Goal: Task Accomplishment & Management: Manage account settings

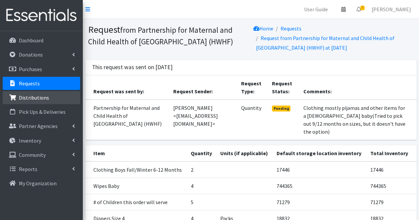
scroll to position [64, 0]
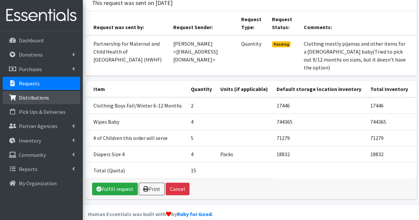
click at [22, 93] on link "Distributions" at bounding box center [41, 97] width 77 height 13
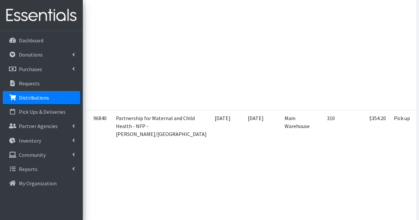
scroll to position [0, 107]
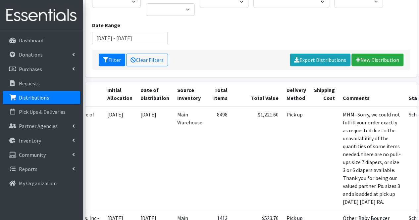
scroll to position [0, 0]
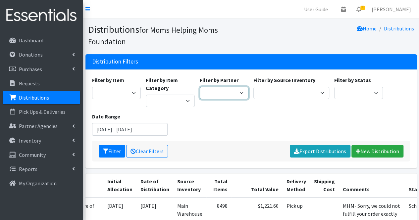
click at [224, 92] on select "Acenda Integrated Health - FSC Acenda Integrated Health - Maternal Health Alter…" at bounding box center [224, 93] width 49 height 13
click at [221, 92] on select "Acenda Integrated Health - FSC Acenda Integrated Health - Maternal Health Alter…" at bounding box center [224, 93] width 49 height 13
select select "617"
click at [200, 87] on select "Acenda Integrated Health - FSC Acenda Integrated Health - Maternal Health Alter…" at bounding box center [224, 93] width 49 height 13
click at [116, 149] on button "Filter" at bounding box center [112, 151] width 26 height 13
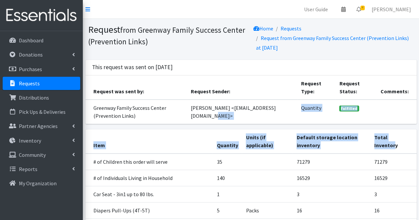
drag, startPoint x: 0, startPoint y: 0, endPoint x: 233, endPoint y: 117, distance: 260.9
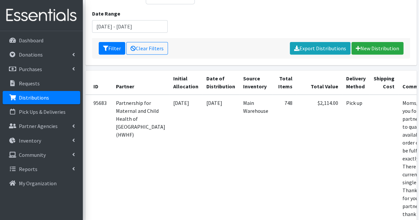
scroll to position [0, 37]
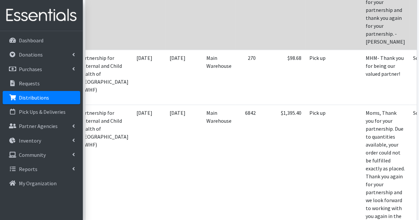
scroll to position [303, 0]
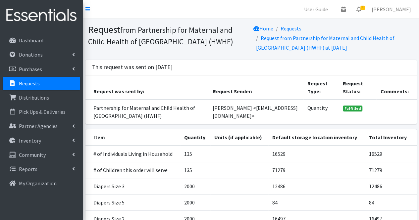
click at [55, 87] on link "Requests" at bounding box center [41, 83] width 77 height 13
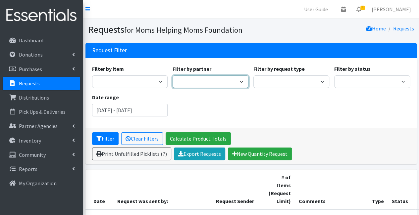
click at [219, 82] on select "A Better Choice Empowerment Center Acenda Integrated Health - FSC Acenda Integr…" at bounding box center [210, 81] width 76 height 13
select select "4081"
click at [172, 75] on select "A Better Choice Empowerment Center Acenda Integrated Health - FSC Acenda Integr…" at bounding box center [210, 81] width 76 height 13
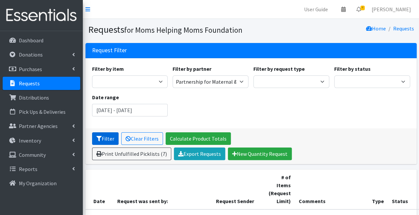
click at [114, 143] on button "Filter" at bounding box center [105, 138] width 26 height 13
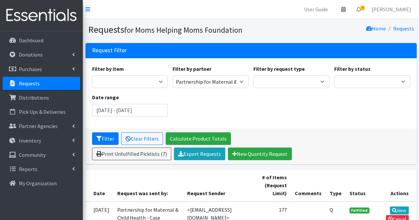
scroll to position [52, 0]
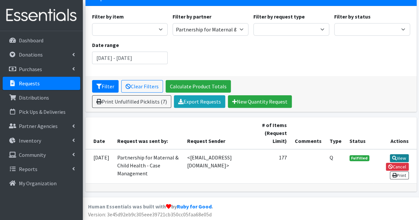
click at [399, 157] on link "View" at bounding box center [399, 158] width 19 height 8
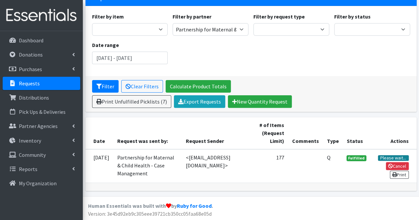
scroll to position [52, 0]
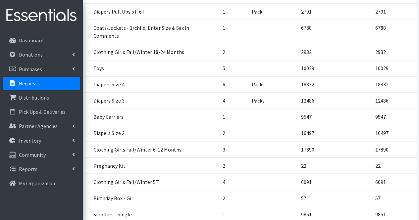
scroll to position [523, 0]
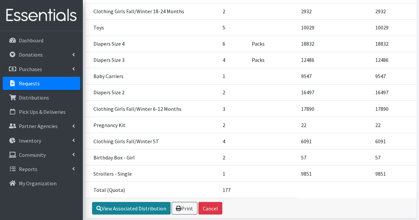
click at [152, 202] on link "View Associated Distribution" at bounding box center [131, 208] width 78 height 13
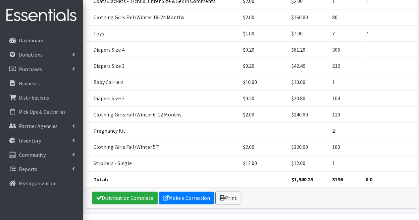
scroll to position [441, 0]
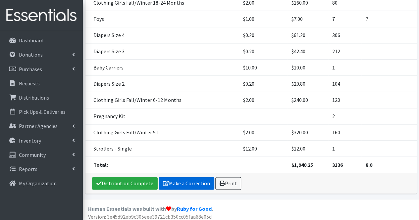
click at [175, 185] on link "Make a Correction" at bounding box center [187, 183] width 56 height 13
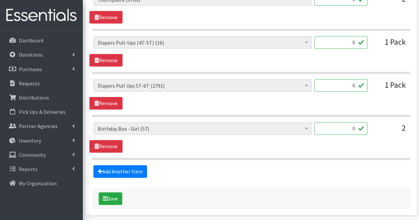
scroll to position [1566, 0]
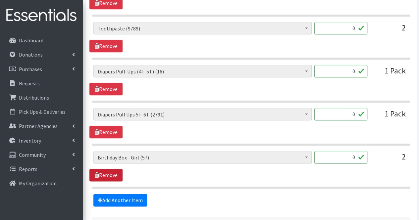
click at [108, 169] on link "Remove" at bounding box center [105, 175] width 33 height 13
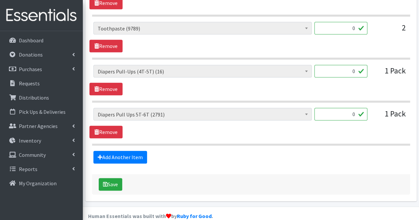
scroll to position [1565, 0]
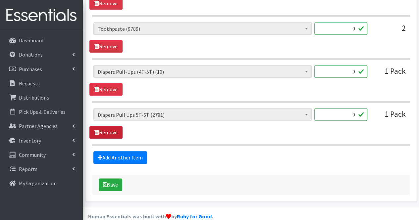
click at [108, 126] on link "Remove" at bounding box center [105, 132] width 33 height 13
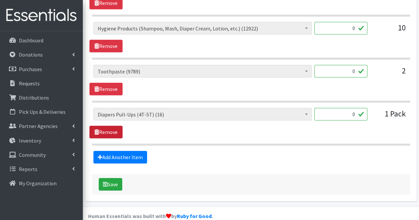
click at [111, 126] on link "Remove" at bounding box center [105, 132] width 33 height 13
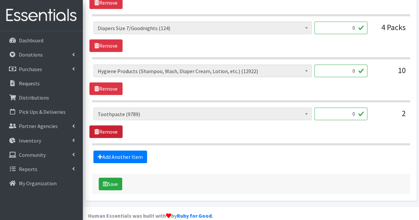
click at [109, 125] on link "Remove" at bounding box center [105, 131] width 33 height 13
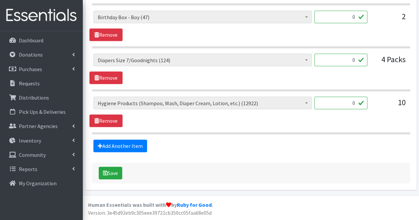
scroll to position [1437, 0]
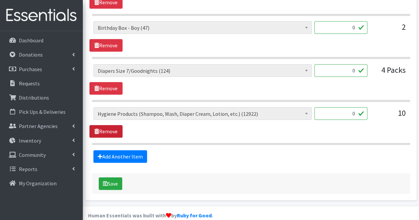
click at [112, 125] on link "Remove" at bounding box center [105, 131] width 33 height 13
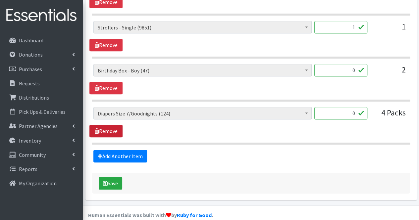
click at [112, 125] on link "Remove" at bounding box center [105, 131] width 33 height 13
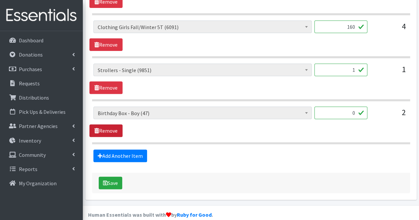
click at [113, 124] on link "Remove" at bounding box center [105, 130] width 33 height 13
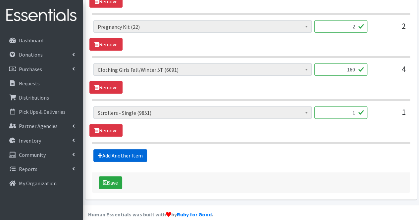
click at [120, 149] on link "Add Another Item" at bounding box center [120, 155] width 54 height 13
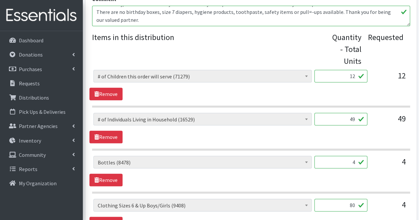
scroll to position [270, 0]
click at [126, 23] on textarea "MHM- Sorry, we could not fulfill your order exactly as requested due to the una…" at bounding box center [251, 16] width 318 height 21
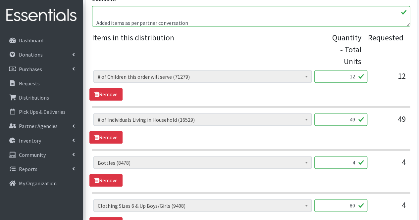
click at [159, 23] on textarea "MHM- Sorry, we could not fulfill your order exactly as requested due to the una…" at bounding box center [251, 16] width 318 height 21
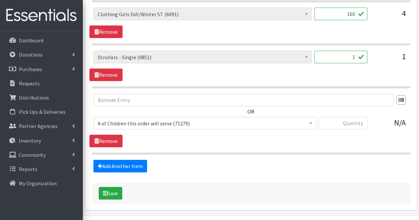
scroll to position [1368, 0]
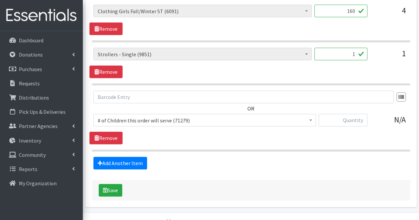
type textarea "MHM- Sorry, we could not fulfill your order exactly as requested due to the una…"
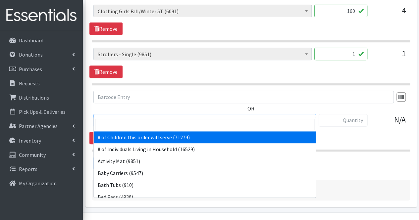
click at [166, 116] on span "# of Children this order will serve (71279)" at bounding box center [205, 120] width 214 height 9
click at [130, 129] on input "search" at bounding box center [204, 124] width 219 height 11
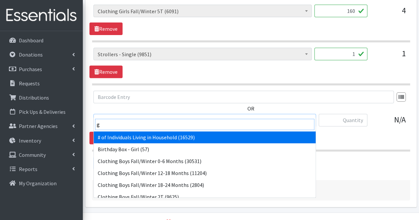
type input "gi"
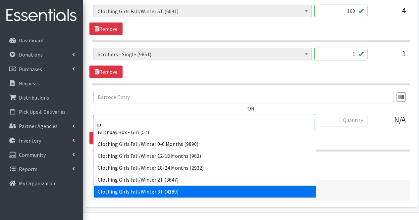
scroll to position [17, 0]
select select "5756"
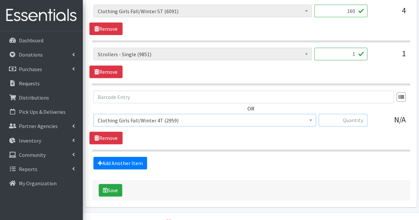
click at [354, 114] on input "text" at bounding box center [342, 120] width 49 height 13
type input "30"
click at [141, 157] on link "Add Another Item" at bounding box center [120, 163] width 54 height 13
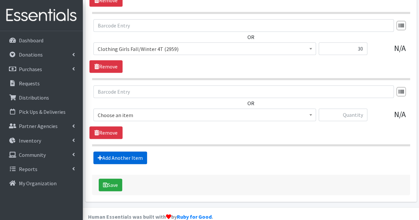
scroll to position [1441, 0]
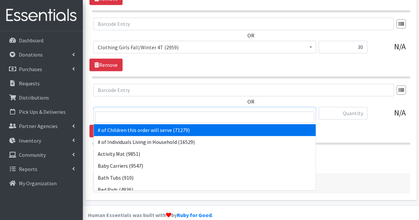
click at [146, 109] on span "# of Children this order will serve (71279)" at bounding box center [205, 113] width 214 height 9
click at [156, 119] on input "search" at bounding box center [204, 117] width 219 height 11
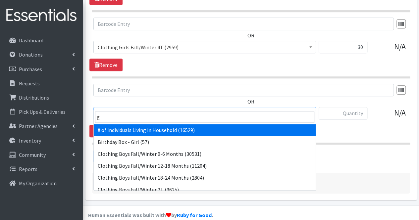
type input "gi"
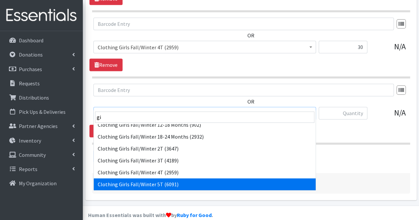
scroll to position [41, 0]
select select "5742"
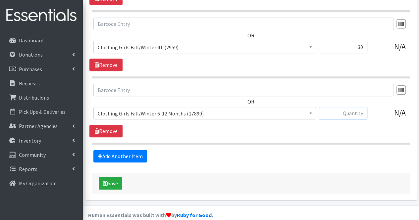
click at [339, 107] on input "text" at bounding box center [342, 113] width 49 height 13
type input "40"
click at [124, 150] on link "Add Another Item" at bounding box center [120, 156] width 54 height 13
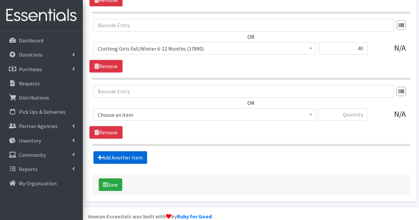
scroll to position [1507, 0]
